Goal: Connect with others: Connect with others

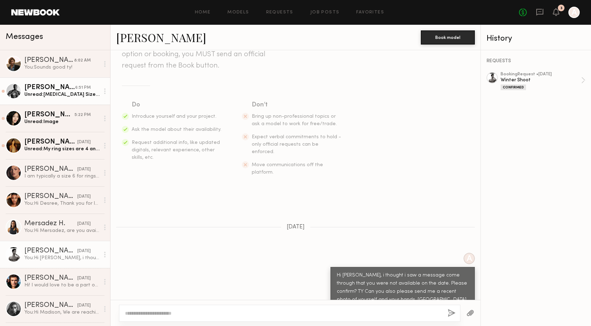
click at [35, 89] on div "Jonathan A." at bounding box center [49, 87] width 51 height 7
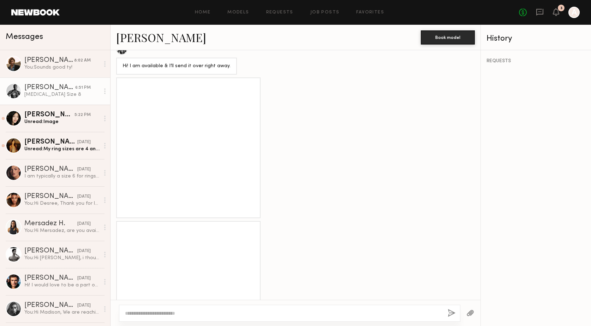
scroll to position [370, 0]
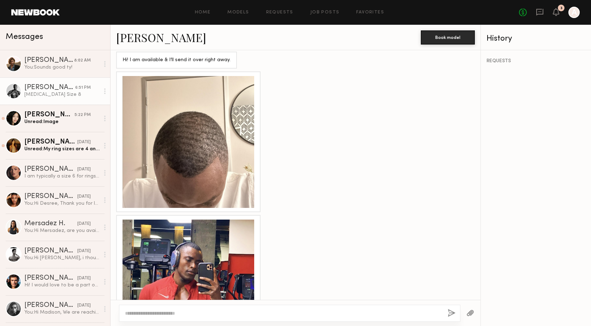
click at [220, 135] on div at bounding box center [189, 142] width 132 height 132
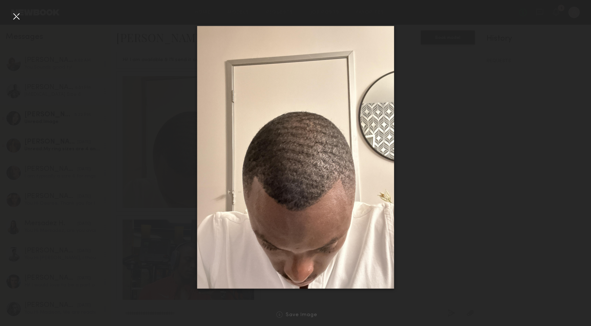
click at [17, 17] on div at bounding box center [16, 16] width 11 height 11
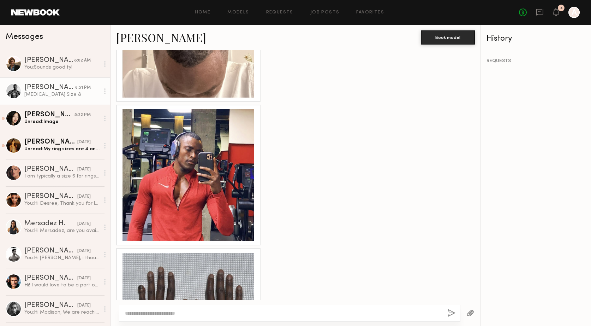
scroll to position [485, 0]
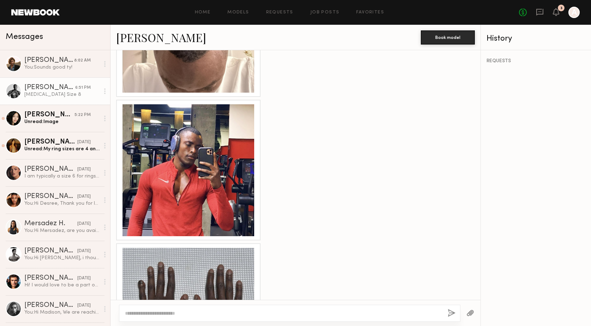
click at [177, 145] on div at bounding box center [189, 170] width 132 height 132
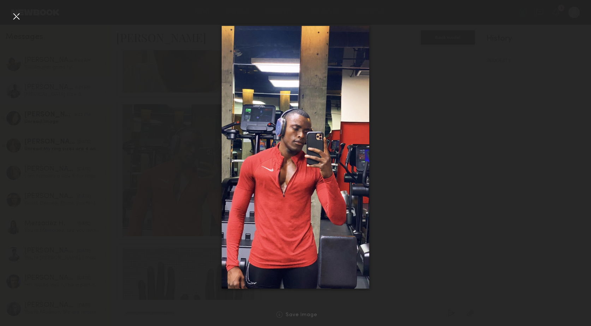
click at [16, 17] on div at bounding box center [16, 16] width 11 height 11
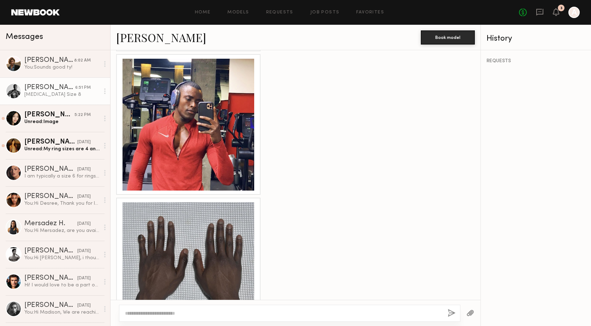
scroll to position [553, 0]
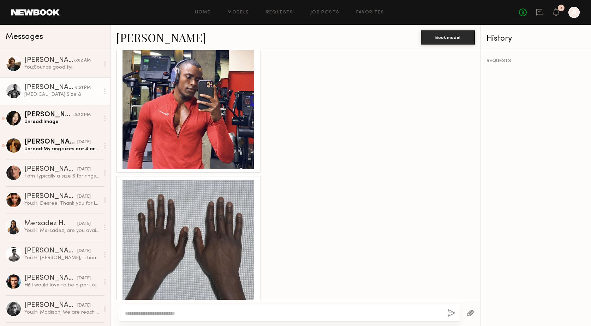
click at [182, 187] on div at bounding box center [189, 246] width 132 height 132
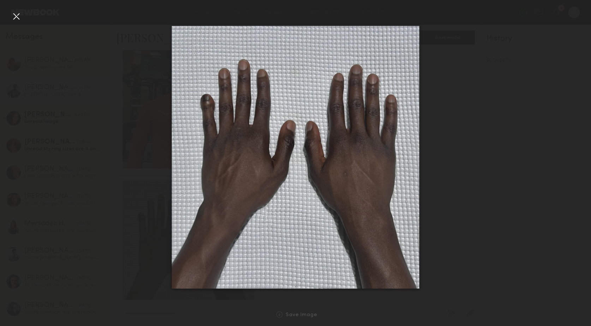
click at [19, 14] on div at bounding box center [16, 16] width 11 height 11
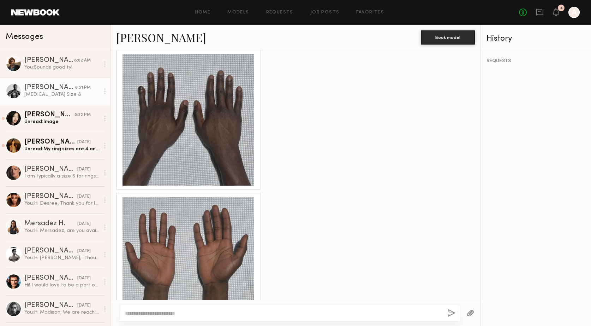
scroll to position [707, 0]
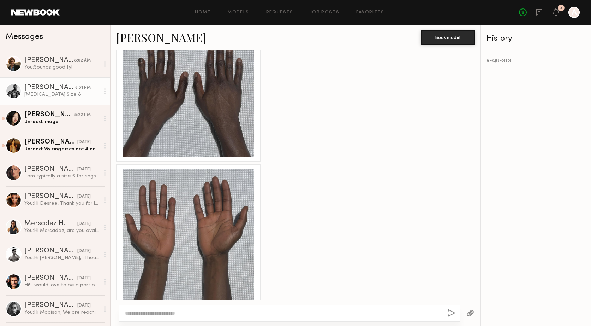
click at [166, 169] on div at bounding box center [189, 235] width 132 height 132
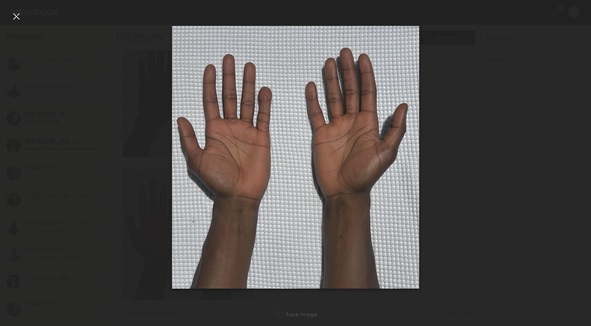
click at [16, 18] on div at bounding box center [16, 16] width 11 height 11
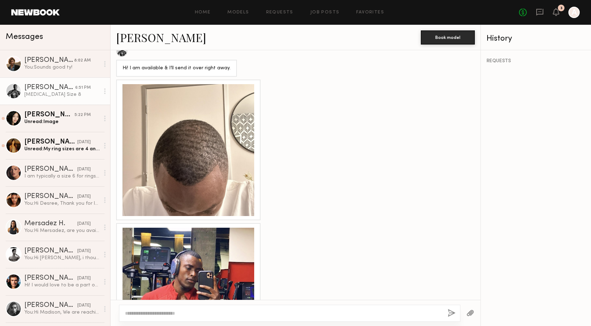
scroll to position [362, 0]
click at [40, 86] on div "Jonathan A." at bounding box center [49, 87] width 51 height 7
click at [136, 37] on link "Jonathan A." at bounding box center [161, 37] width 90 height 15
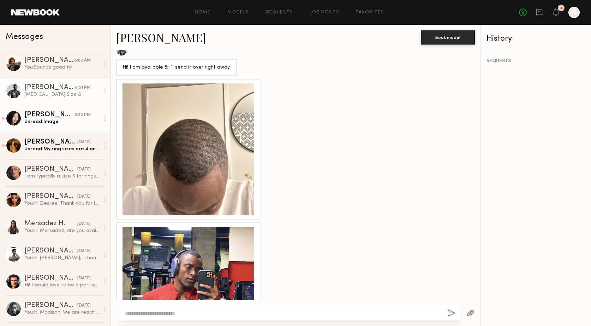
click at [40, 122] on div "Unread: Image" at bounding box center [61, 121] width 75 height 7
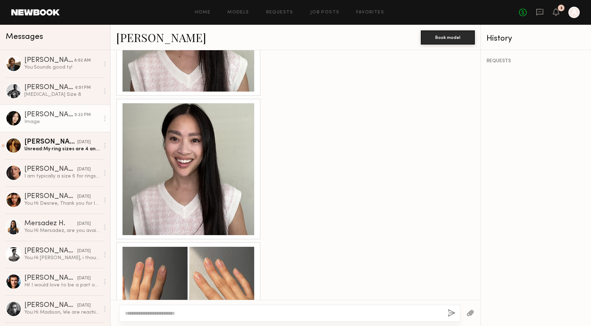
scroll to position [512, 0]
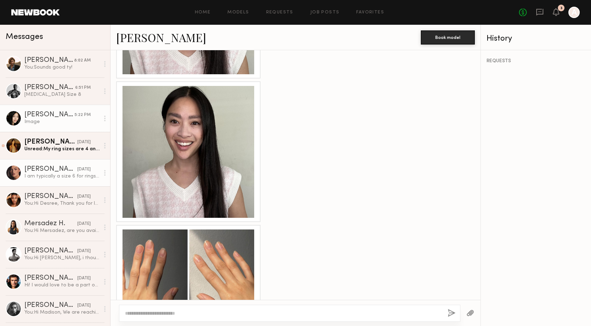
click at [45, 178] on div "I am typically a size 6 for rings! Thank you" at bounding box center [61, 176] width 75 height 7
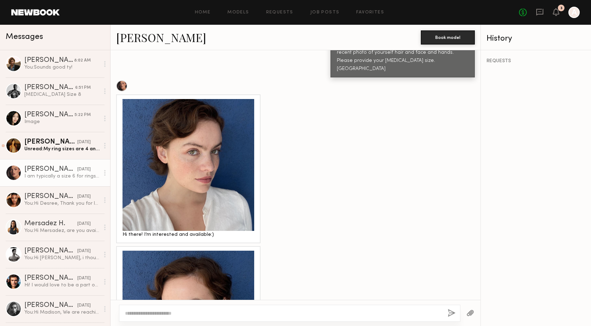
scroll to position [314, 0]
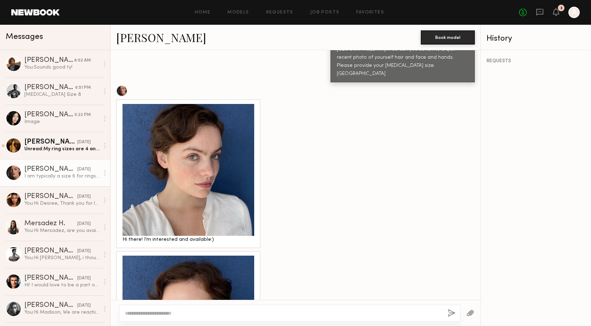
click at [241, 196] on div at bounding box center [189, 170] width 132 height 132
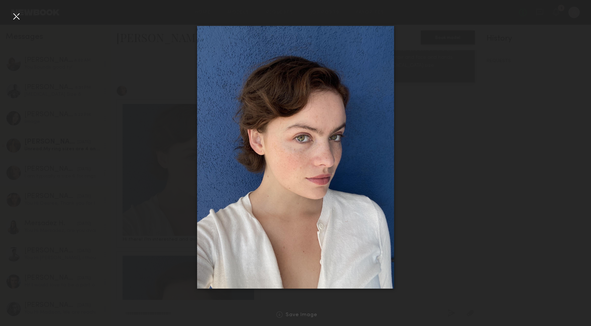
click at [16, 16] on div at bounding box center [16, 16] width 11 height 11
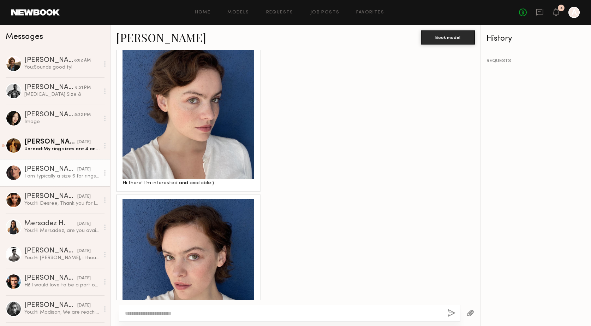
scroll to position [418, 0]
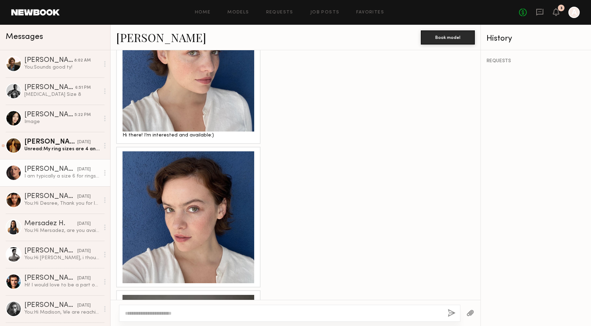
click at [178, 193] on div at bounding box center [189, 217] width 132 height 132
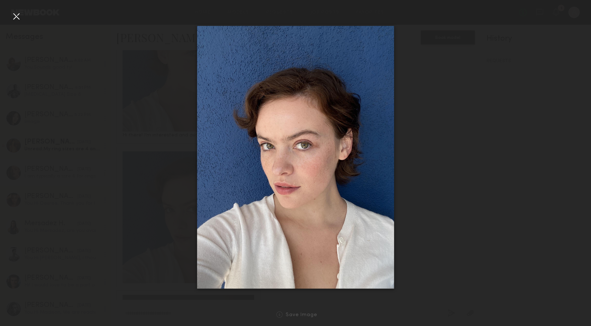
click at [17, 17] on div at bounding box center [16, 16] width 11 height 11
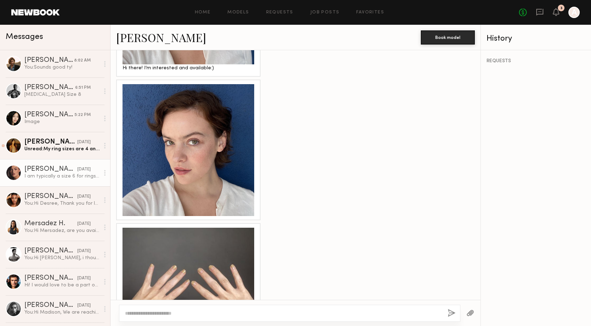
scroll to position [544, 0]
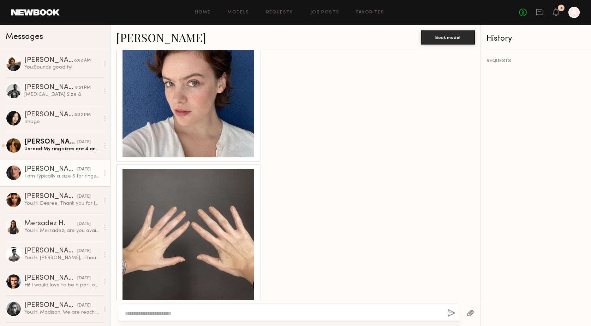
click at [177, 191] on div at bounding box center [189, 235] width 132 height 132
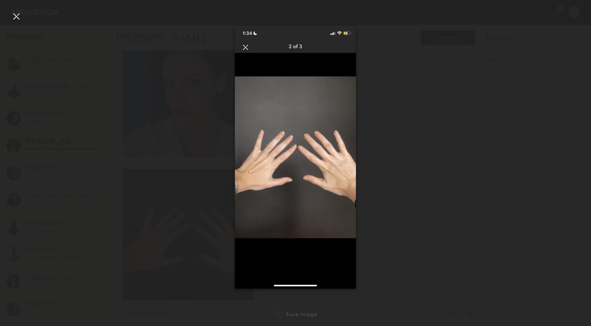
click at [17, 17] on div at bounding box center [16, 16] width 11 height 11
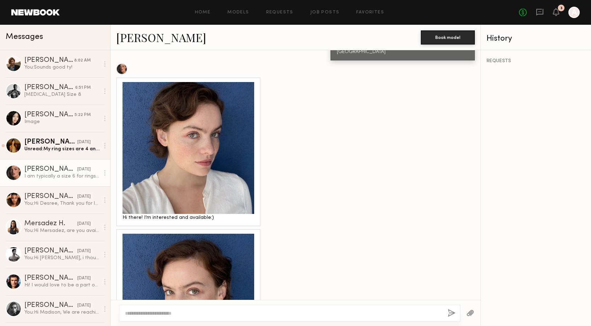
scroll to position [335, 0]
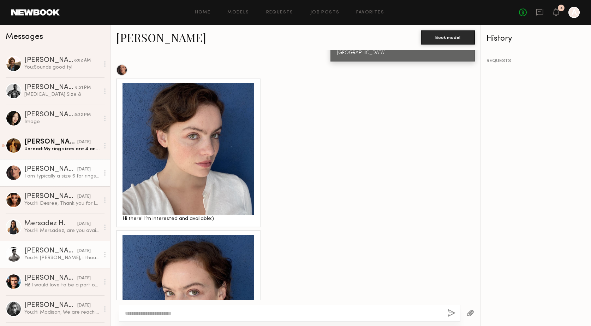
click at [41, 258] on div "You: Hi David, i thought i saw a message come through that you were not availab…" at bounding box center [61, 257] width 75 height 7
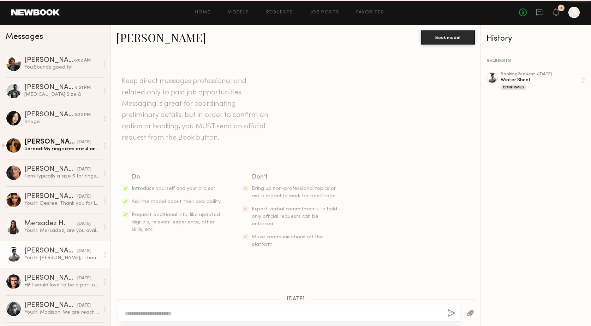
scroll to position [72, 0]
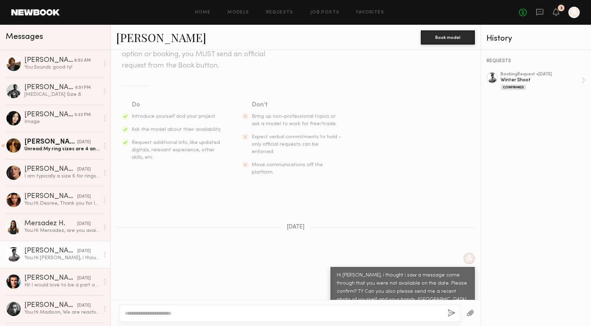
click at [203, 313] on textarea at bounding box center [283, 312] width 317 height 7
type textarea "**********"
click at [453, 311] on button "button" at bounding box center [452, 313] width 8 height 9
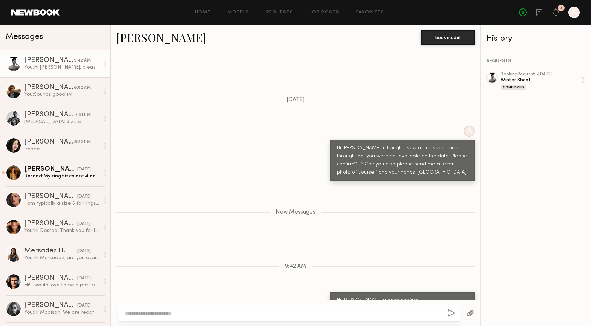
click at [138, 37] on link "Davide G." at bounding box center [161, 37] width 90 height 15
click at [176, 312] on textarea at bounding box center [283, 312] width 317 height 7
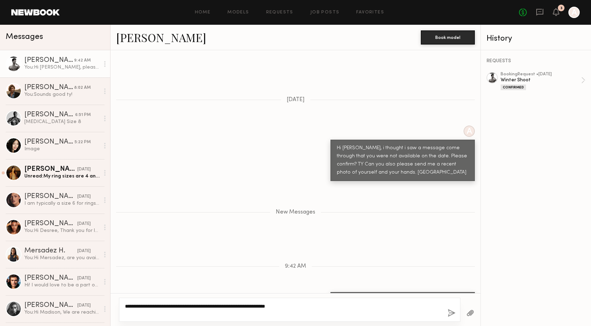
type textarea "**********"
click at [452, 315] on button "button" at bounding box center [452, 313] width 8 height 9
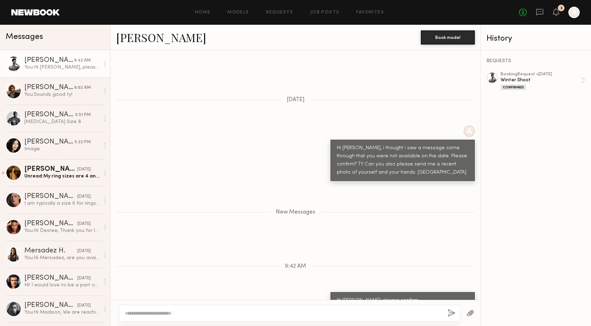
scroll to position [227, 0]
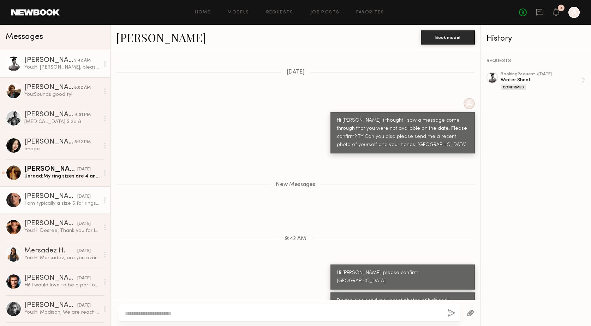
click at [39, 197] on div "Jazlyn S." at bounding box center [50, 196] width 53 height 7
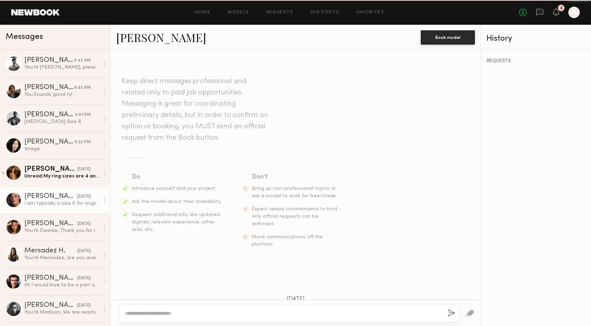
scroll to position [544, 0]
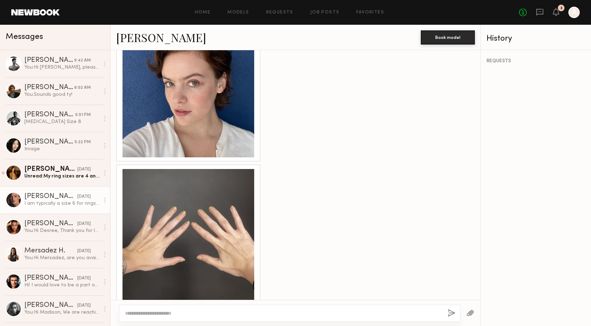
click at [134, 36] on link "Jazlyn S." at bounding box center [161, 37] width 90 height 15
click at [42, 229] on div "You: Hi Desree, Thank you for letting me know. THat is our date. We will keep y…" at bounding box center [61, 230] width 75 height 7
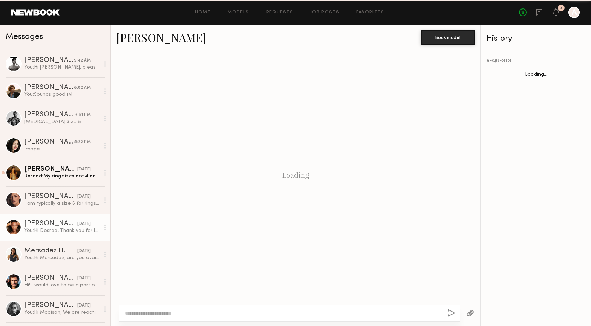
scroll to position [207, 0]
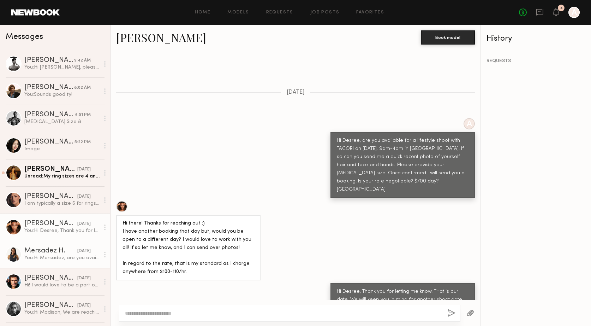
click at [37, 260] on div "You: Hi Mersadez, are you available for a lifestyle shoot with TACORI on Oct. 1…" at bounding box center [61, 257] width 75 height 7
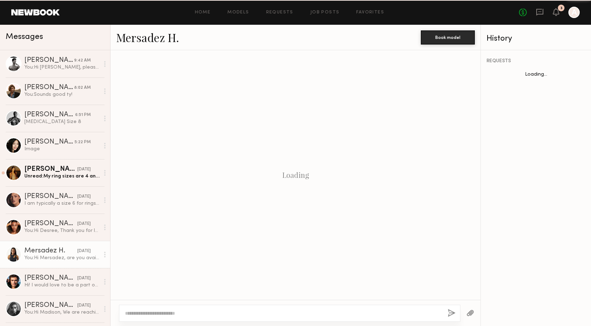
scroll to position [80, 0]
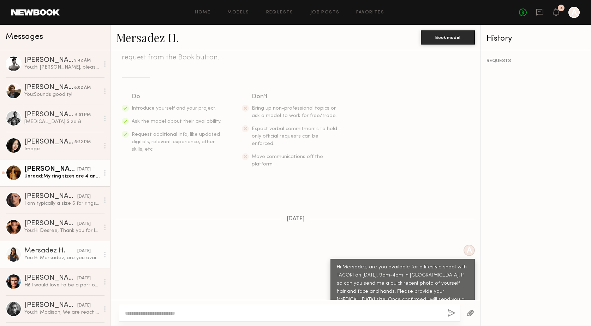
click at [36, 172] on div "Kristine W." at bounding box center [50, 169] width 53 height 7
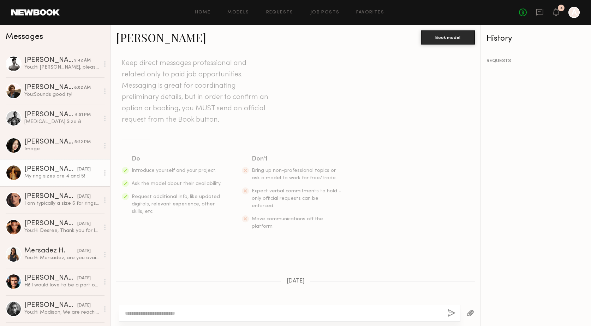
scroll to position [11, 0]
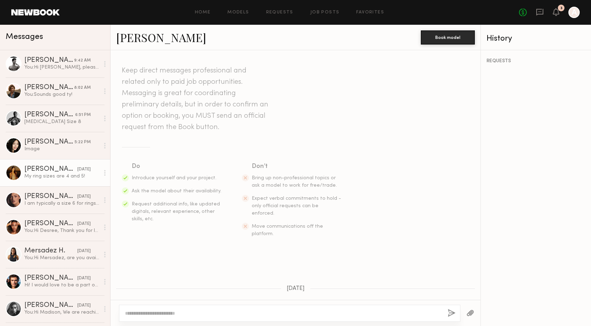
click at [146, 39] on link "Kristine W." at bounding box center [161, 37] width 90 height 15
click at [41, 149] on div "Image" at bounding box center [61, 149] width 75 height 7
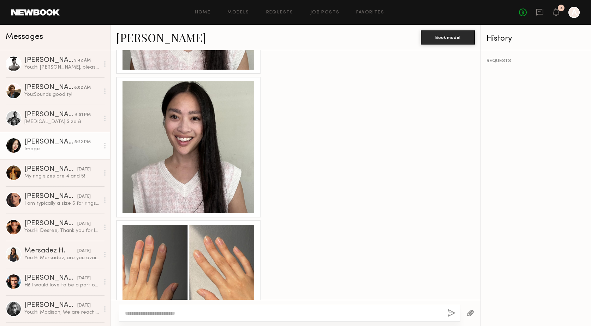
scroll to position [552, 0]
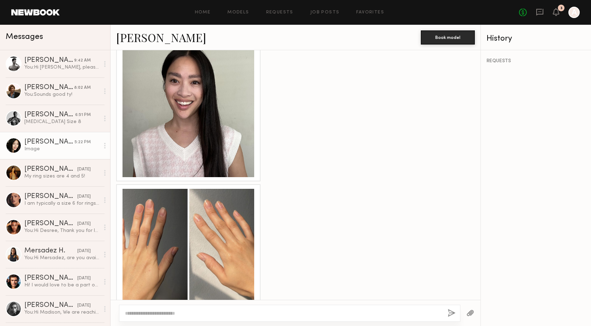
click at [144, 35] on link "Jennifer L." at bounding box center [161, 37] width 90 height 15
click at [40, 63] on div "Davide G." at bounding box center [49, 60] width 50 height 7
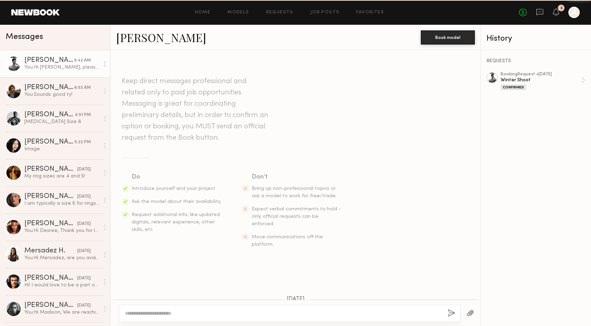
scroll to position [173, 0]
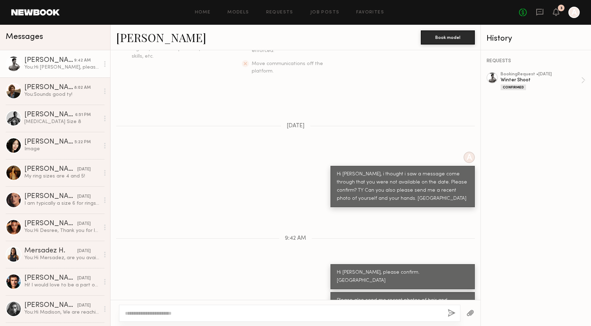
click at [136, 42] on link "Davide G." at bounding box center [161, 37] width 90 height 15
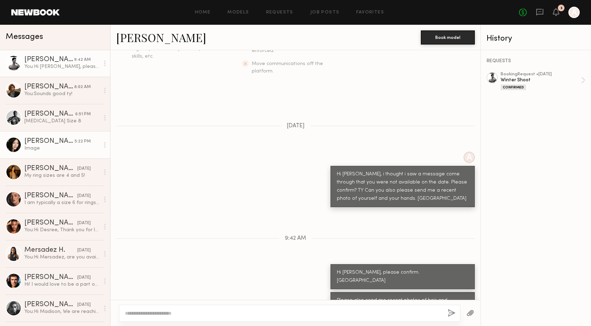
scroll to position [0, 0]
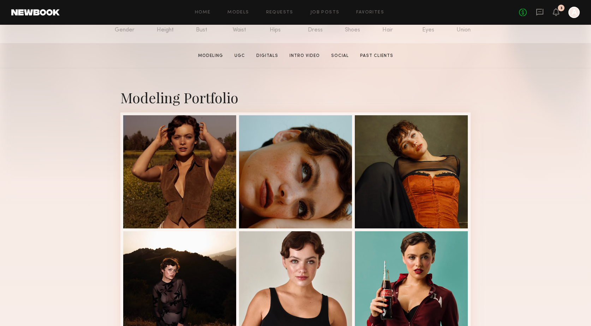
scroll to position [94, 0]
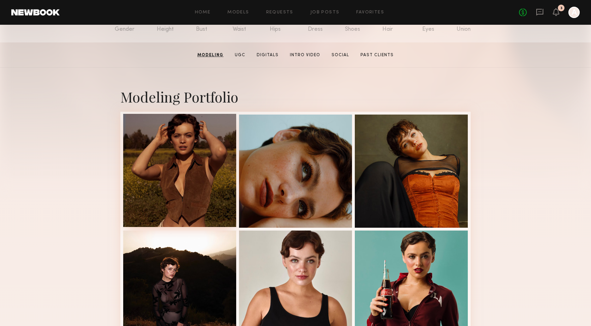
click at [178, 152] on div at bounding box center [179, 170] width 113 height 113
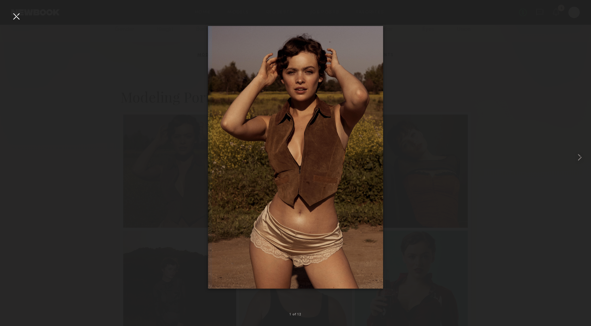
click at [15, 15] on div at bounding box center [16, 16] width 11 height 11
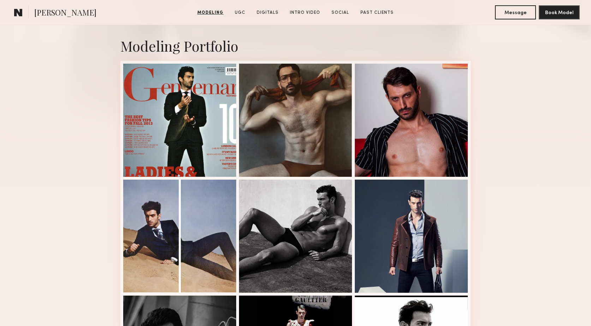
scroll to position [145, 0]
